Goal: Navigation & Orientation: Find specific page/section

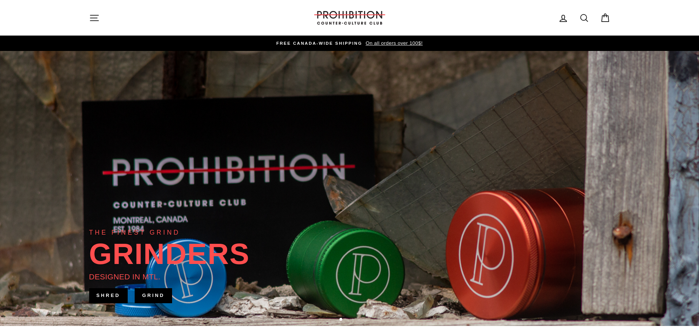
click at [93, 20] on icon "button" at bounding box center [94, 18] width 10 height 10
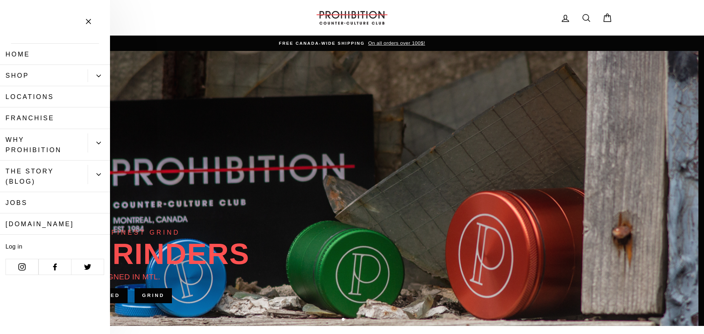
click at [98, 76] on icon "Primary" at bounding box center [98, 76] width 4 height 4
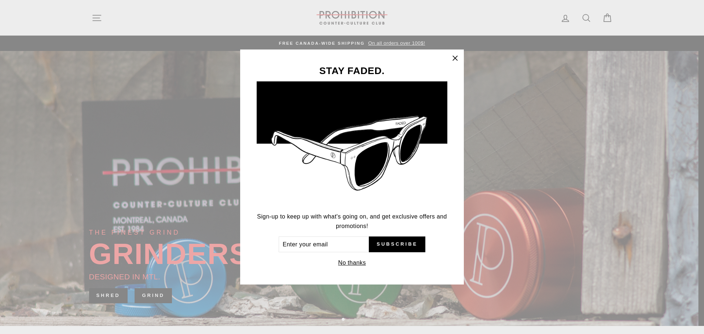
click at [452, 58] on icon "button" at bounding box center [455, 58] width 10 height 10
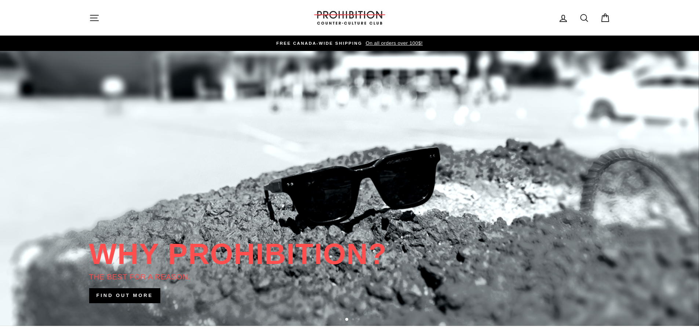
click at [91, 18] on icon "button" at bounding box center [94, 18] width 8 height 6
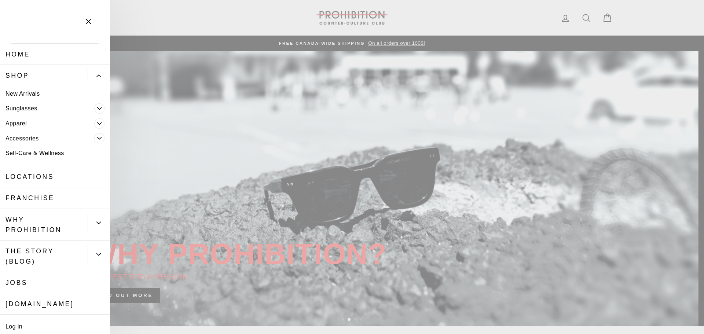
click at [32, 179] on link "Locations" at bounding box center [55, 176] width 110 height 21
